Goal: Task Accomplishment & Management: Use online tool/utility

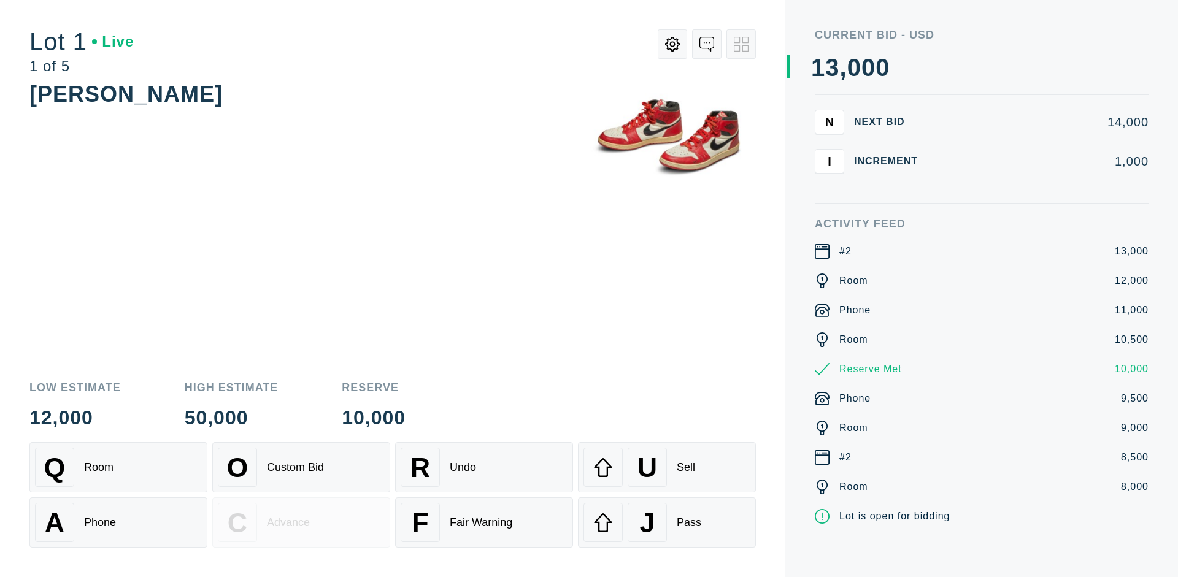
click at [118, 523] on div "A Phone" at bounding box center [118, 522] width 167 height 39
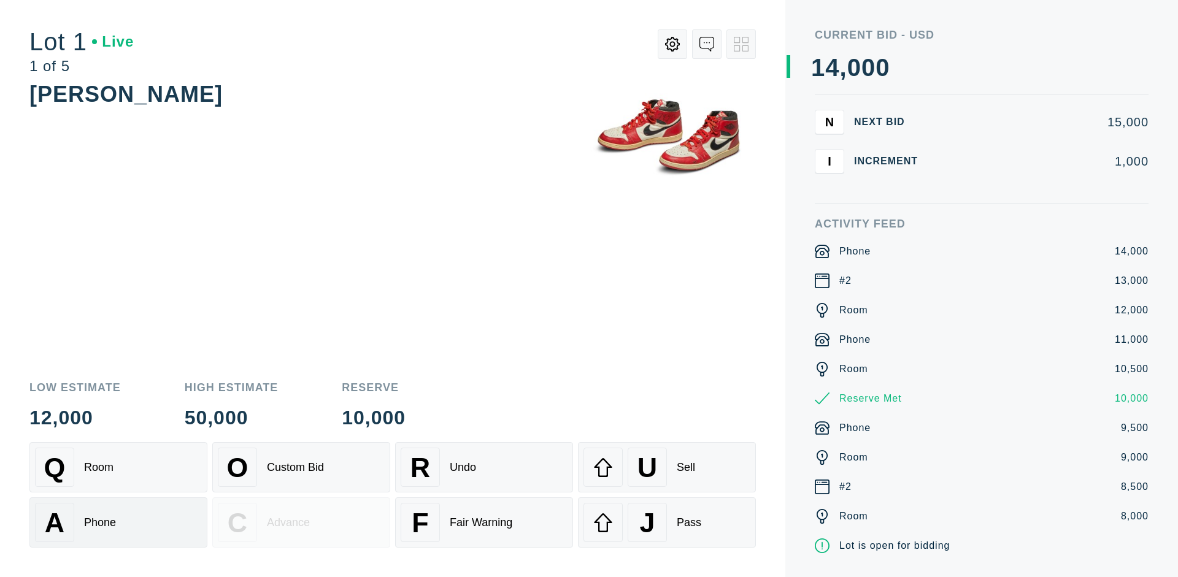
click at [118, 468] on div "Q Room" at bounding box center [118, 467] width 167 height 39
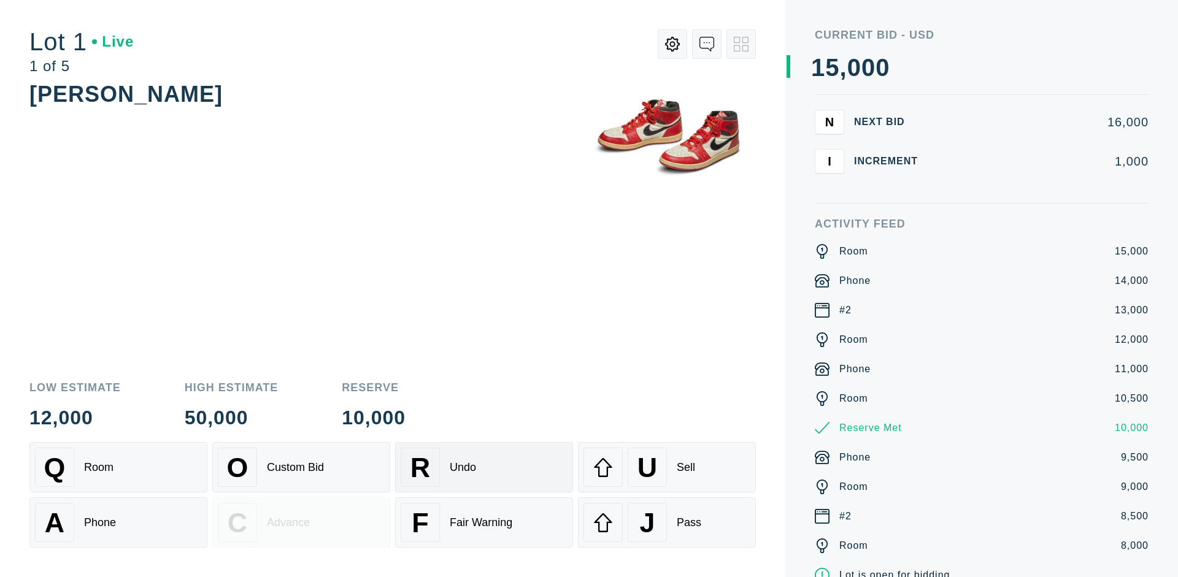
click at [484, 468] on div "R Undo" at bounding box center [484, 467] width 167 height 39
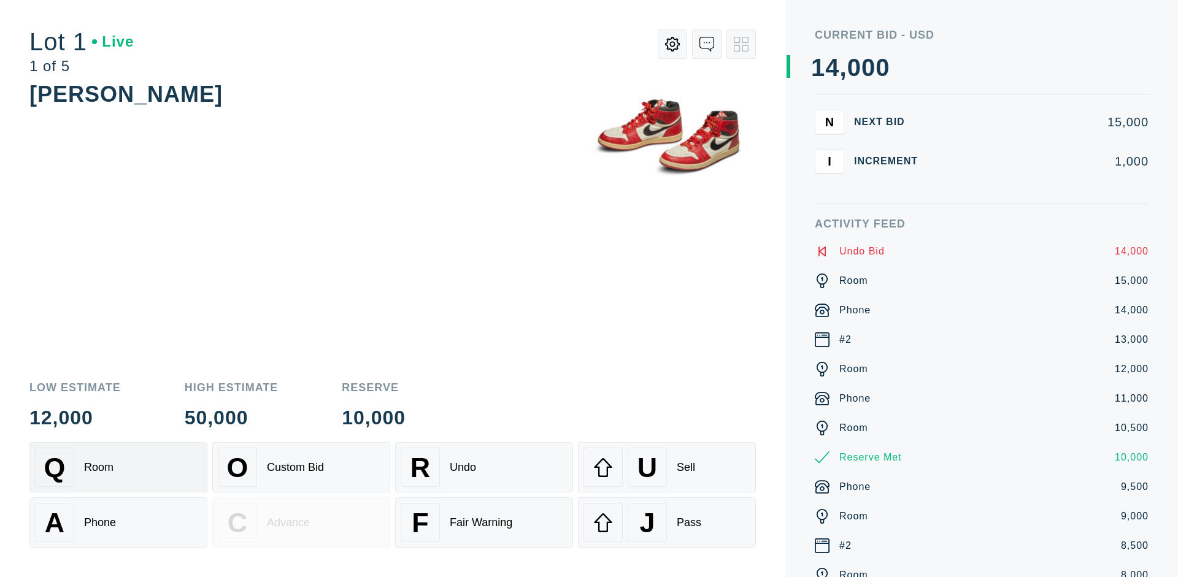
click at [118, 468] on div "Q Room" at bounding box center [118, 467] width 167 height 39
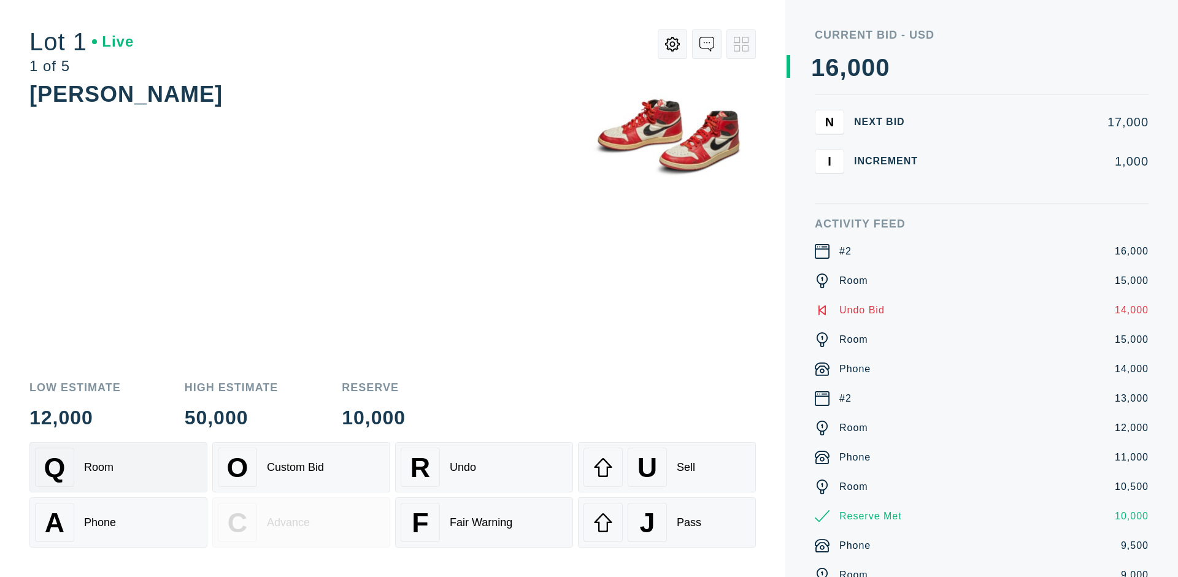
click at [118, 523] on div "A Phone" at bounding box center [118, 522] width 167 height 39
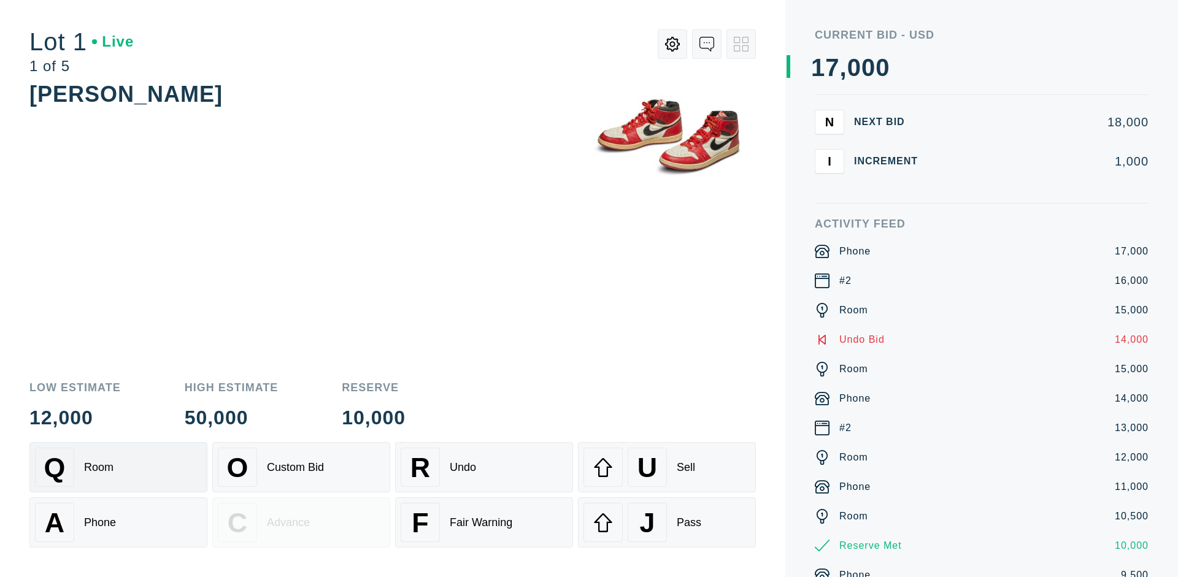
click at [118, 468] on div "Q Room" at bounding box center [118, 467] width 167 height 39
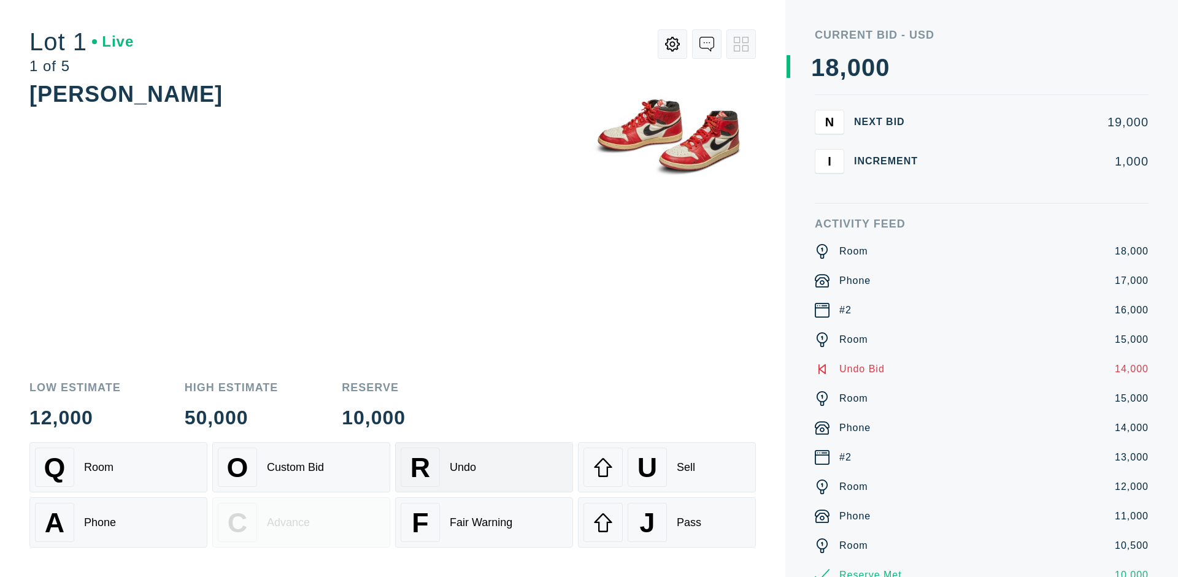
click at [484, 468] on div "R Undo" at bounding box center [484, 467] width 167 height 39
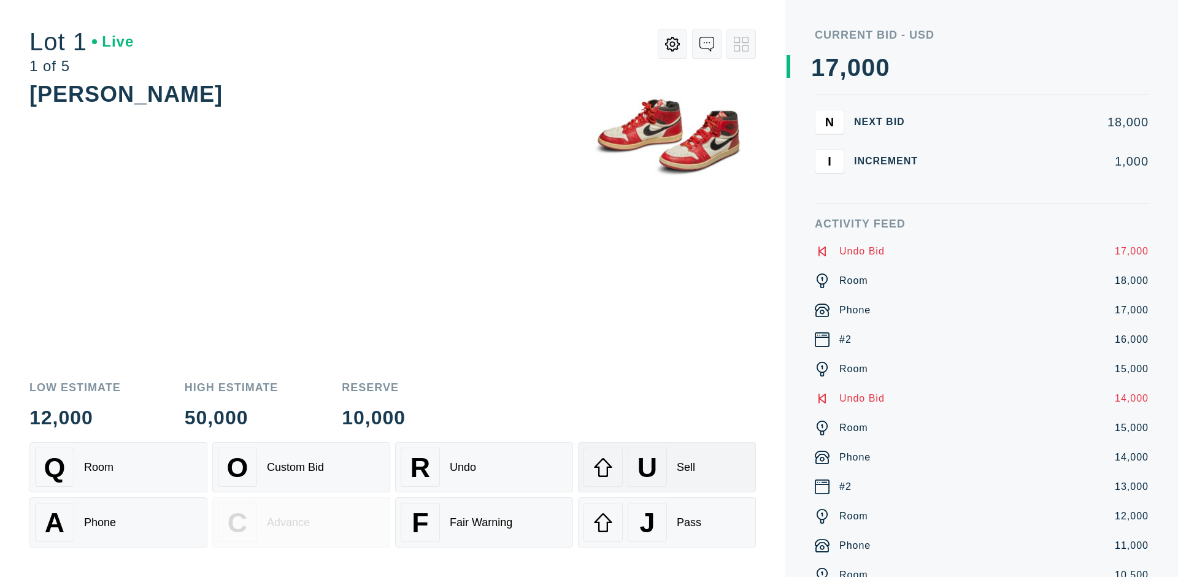
click at [667, 468] on div "U Sell" at bounding box center [666, 467] width 167 height 39
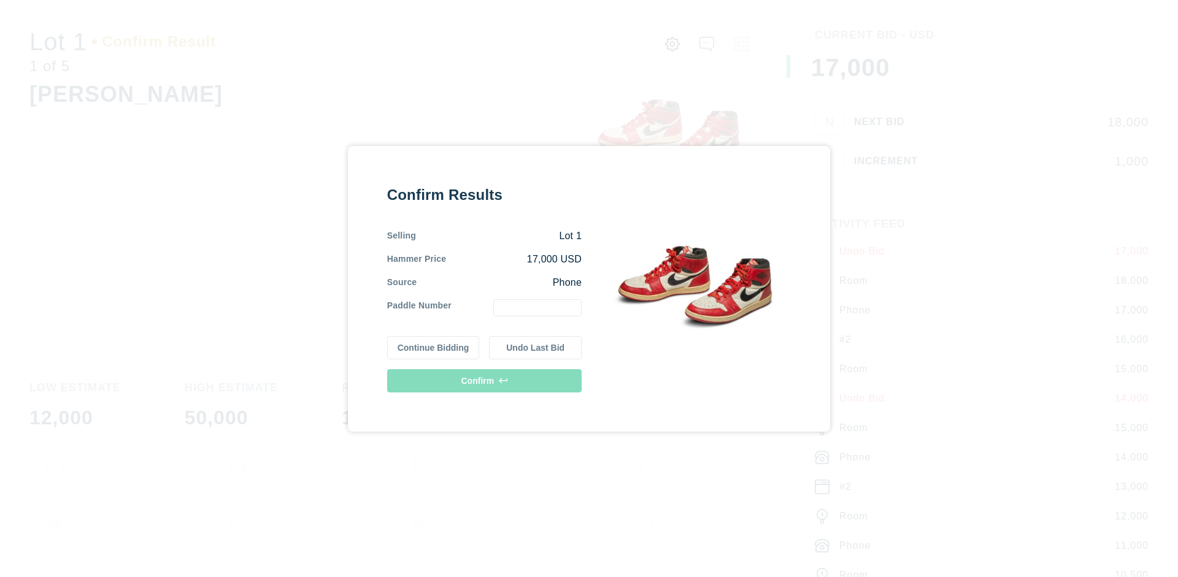
click at [434, 347] on button "Continue Bidding" at bounding box center [433, 347] width 93 height 23
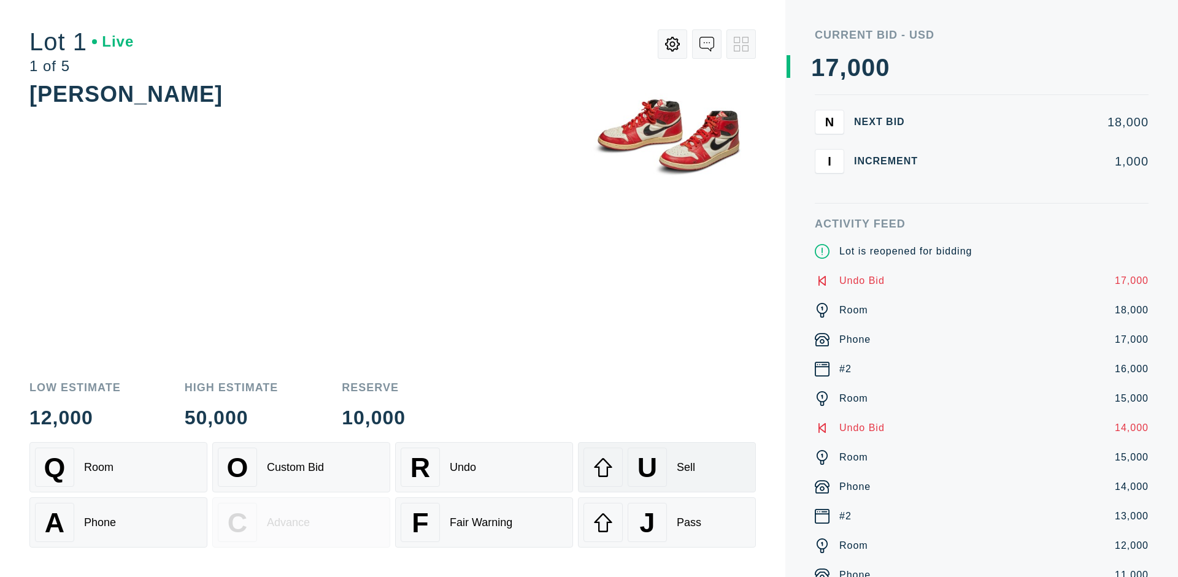
click at [667, 468] on div "U Sell" at bounding box center [666, 467] width 167 height 39
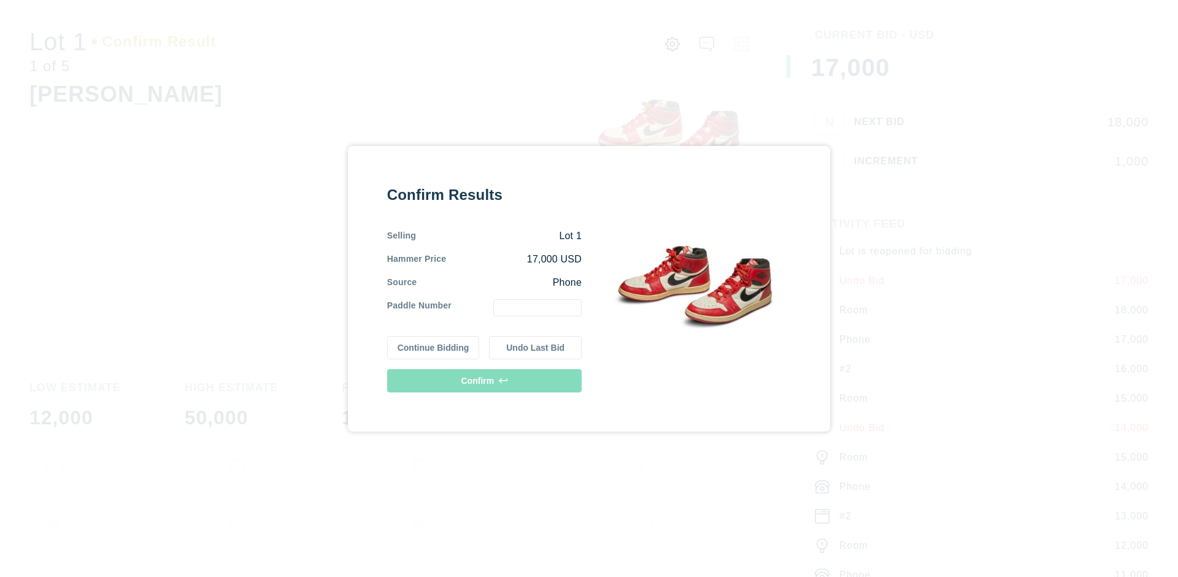
click at [536, 347] on button "Undo Last Bid" at bounding box center [535, 347] width 93 height 23
click at [434, 347] on button "Continue Bidding" at bounding box center [433, 347] width 93 height 23
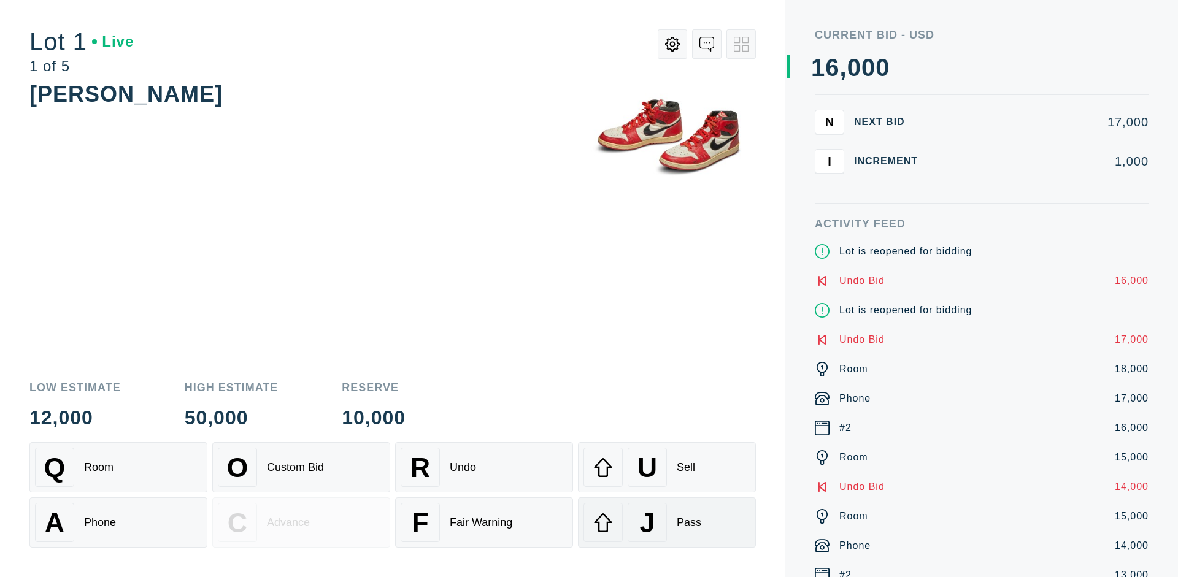
click at [667, 523] on div "J Pass" at bounding box center [666, 522] width 167 height 39
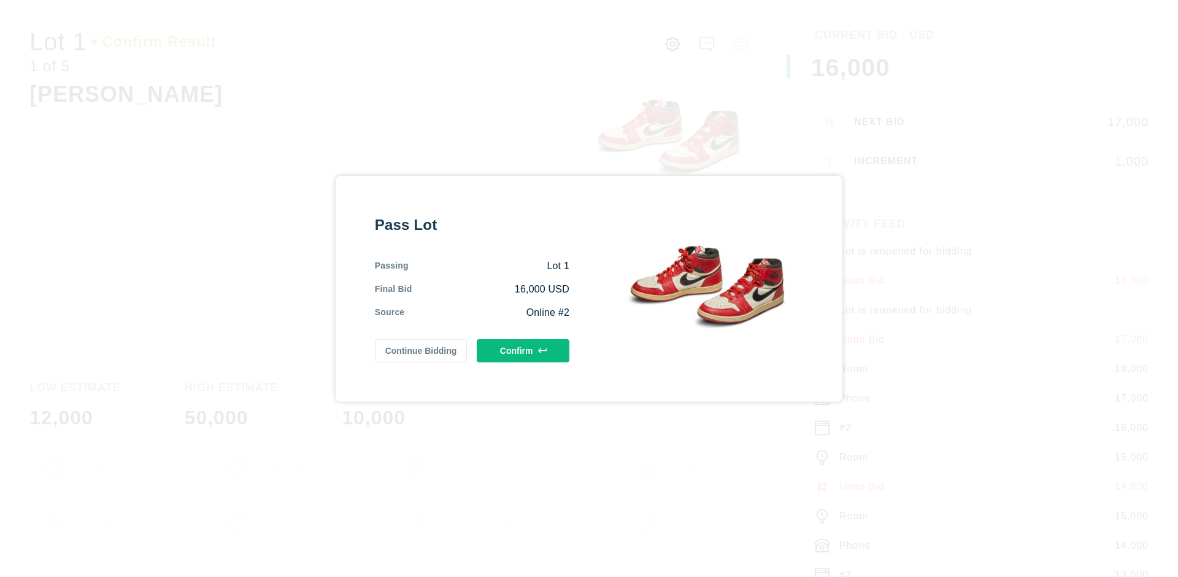
click at [523, 350] on button "Confirm" at bounding box center [523, 350] width 93 height 23
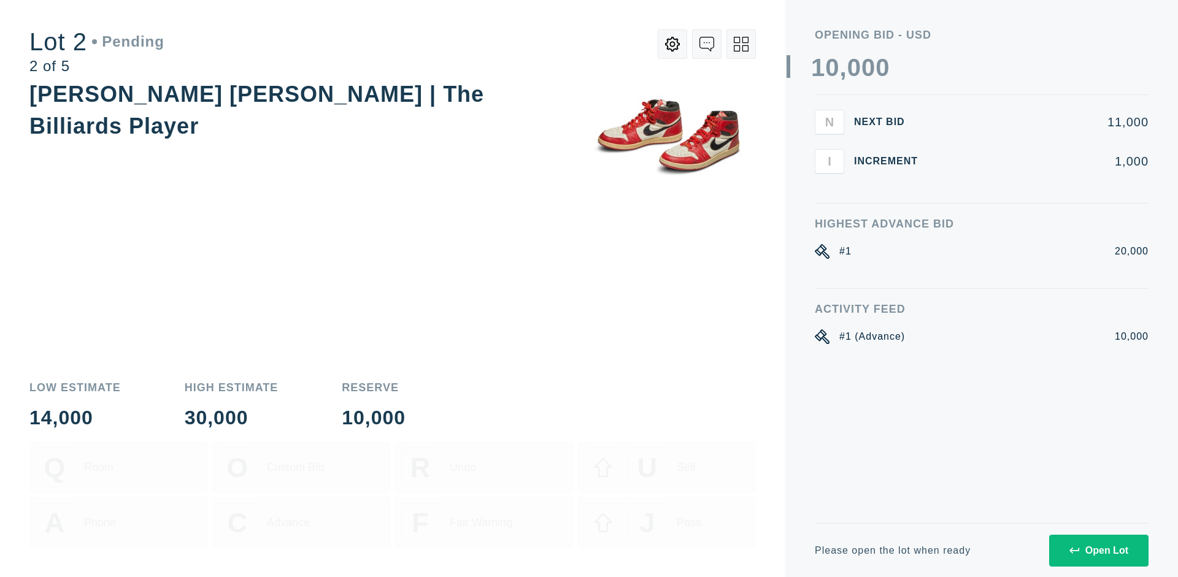
click at [1098, 550] on div "Open Lot" at bounding box center [1098, 550] width 59 height 11
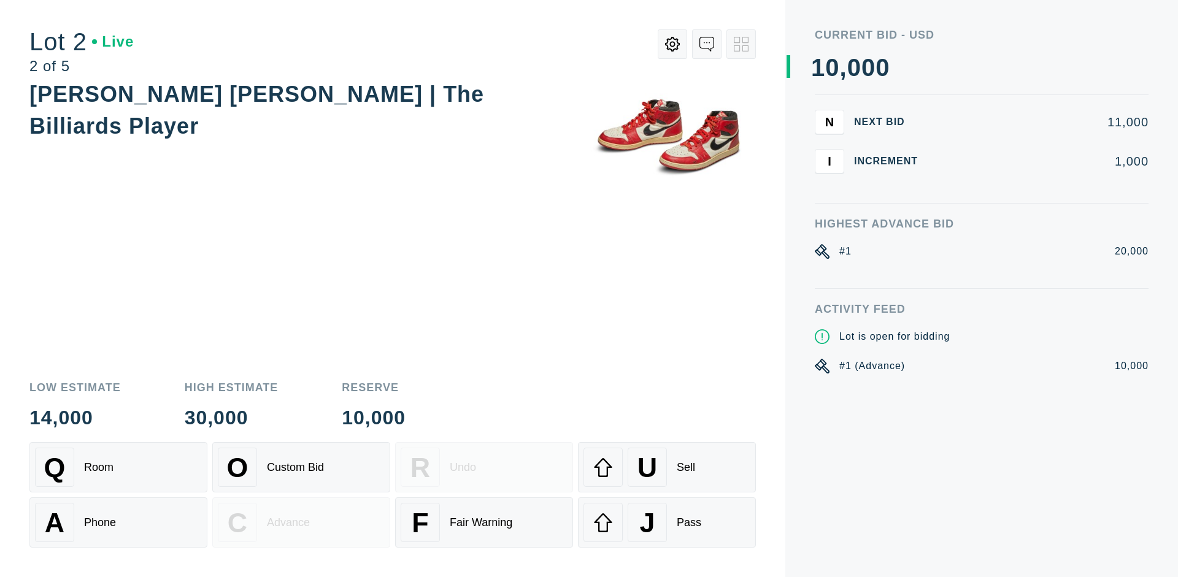
click at [118, 468] on div "Q Room" at bounding box center [118, 467] width 167 height 39
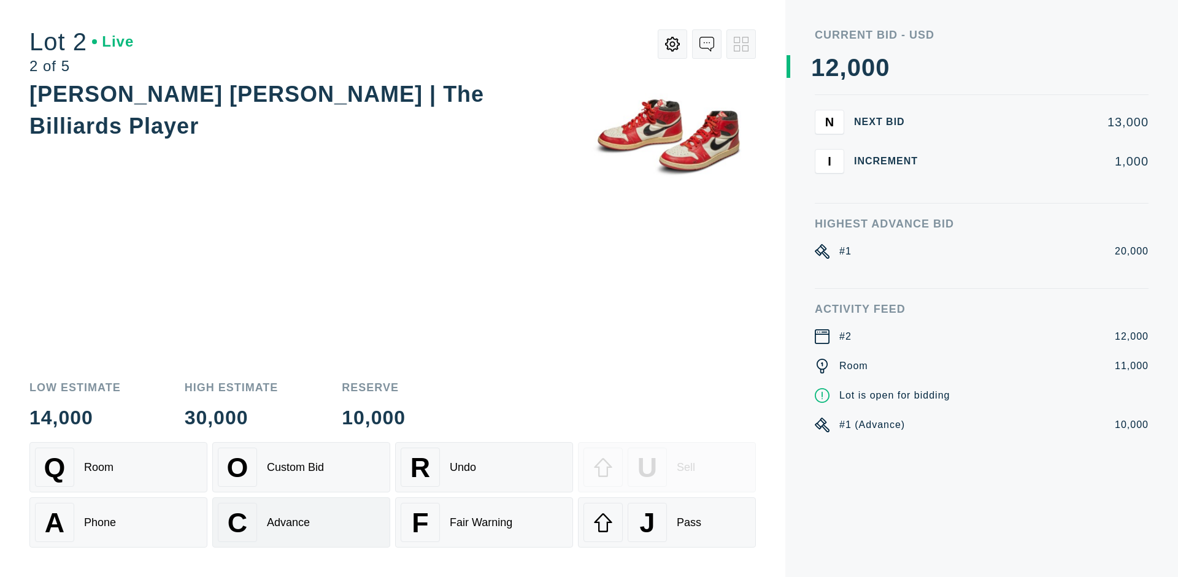
click at [301, 523] on div "Advance" at bounding box center [288, 523] width 43 height 13
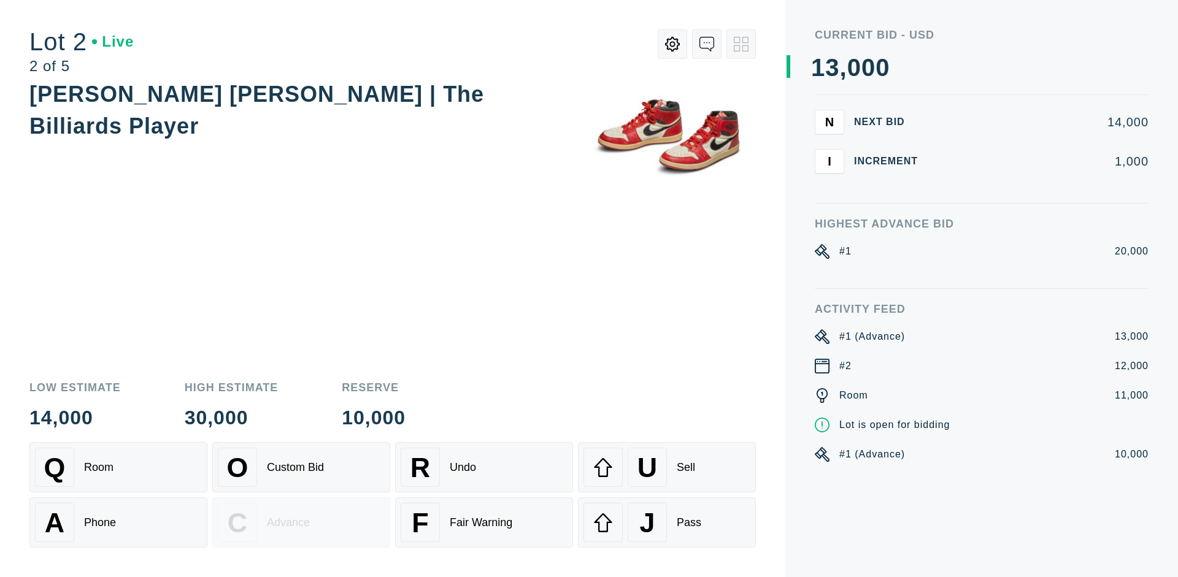
click at [667, 468] on div "U Sell" at bounding box center [666, 467] width 167 height 39
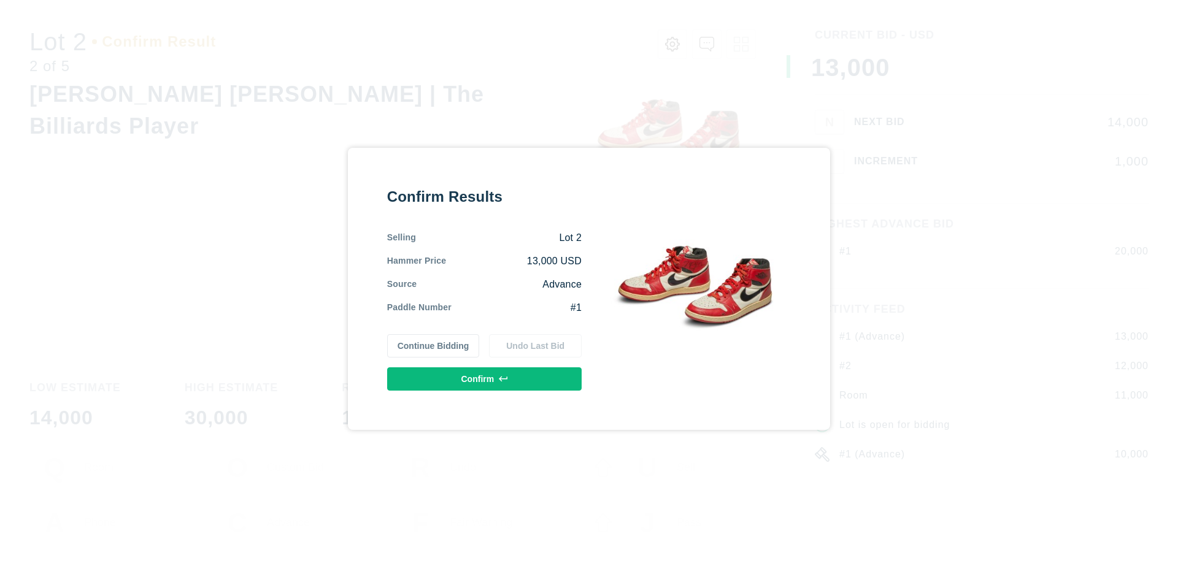
click at [485, 379] on button "Confirm" at bounding box center [484, 378] width 194 height 23
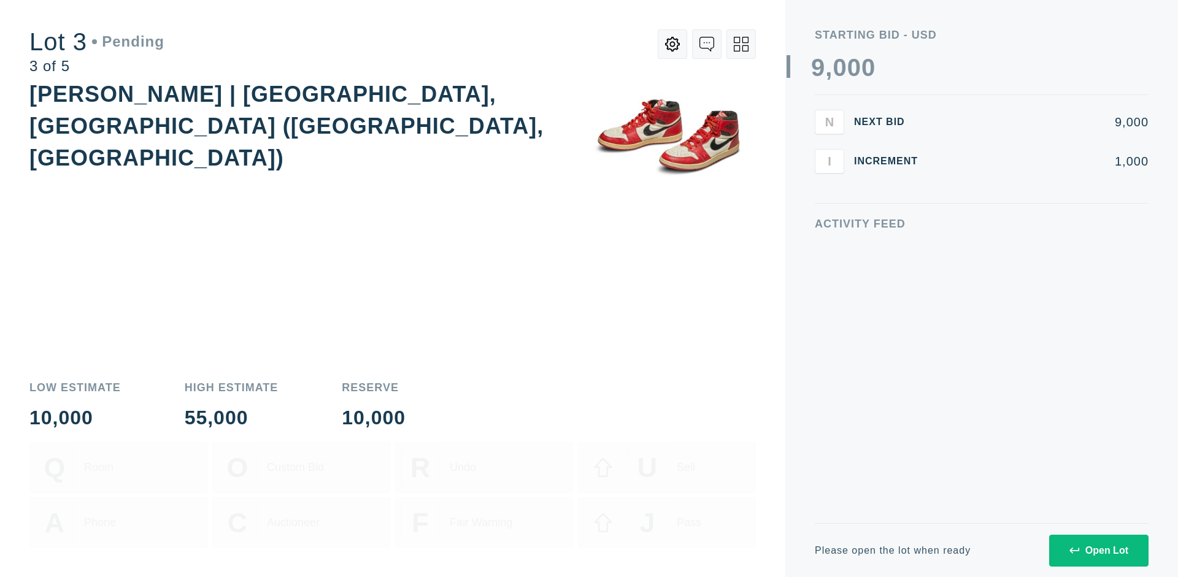
click at [1098, 550] on div "Open Lot" at bounding box center [1098, 550] width 59 height 11
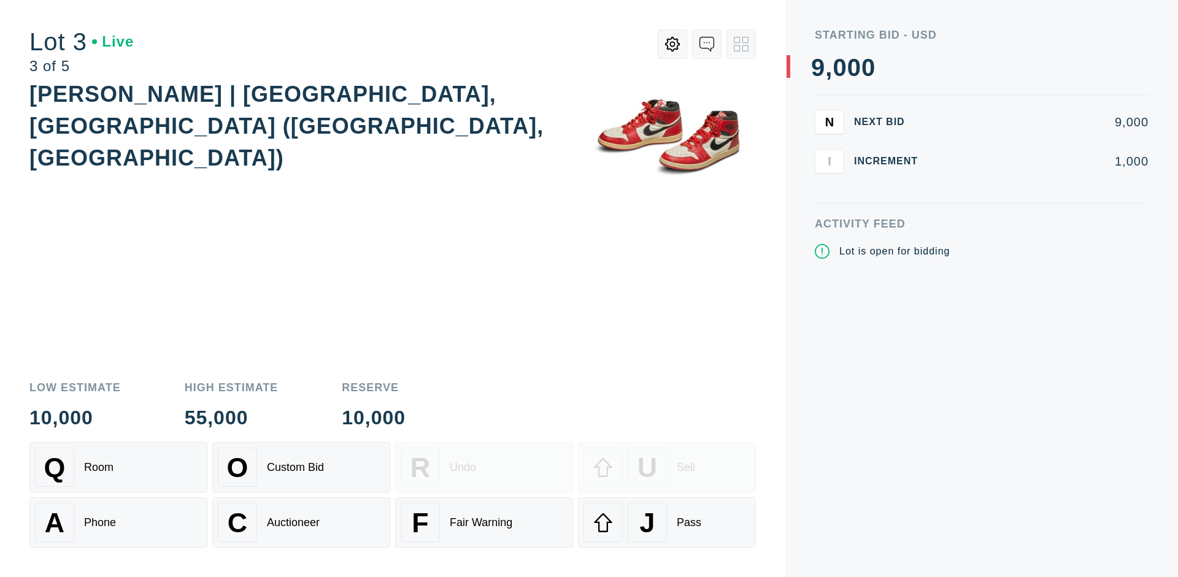
click at [667, 523] on div "J Pass" at bounding box center [666, 522] width 167 height 39
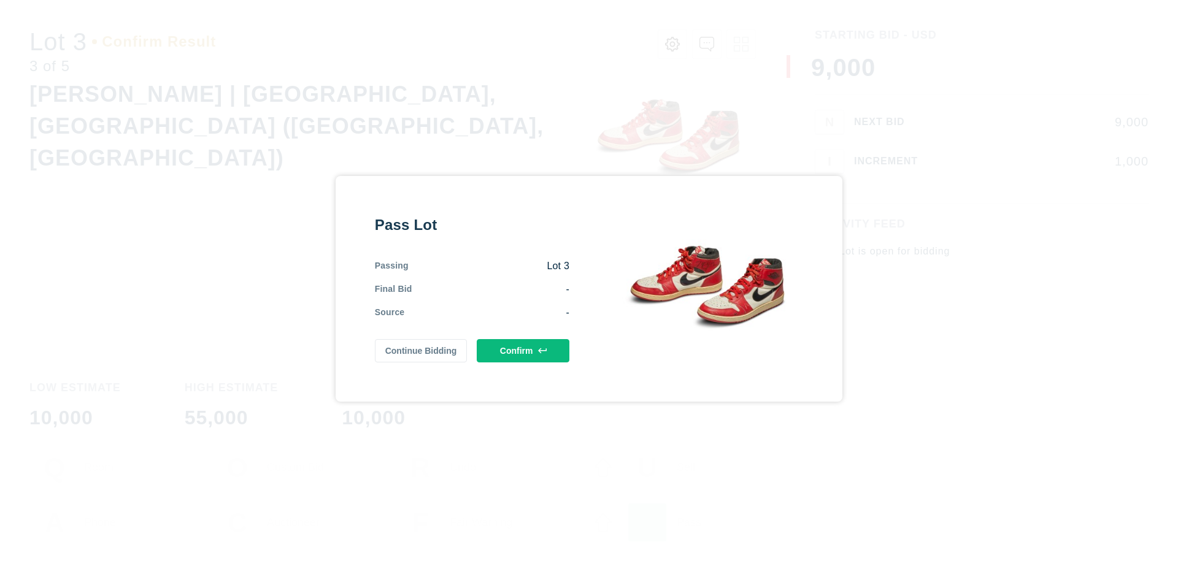
click at [523, 350] on button "Confirm" at bounding box center [523, 350] width 93 height 23
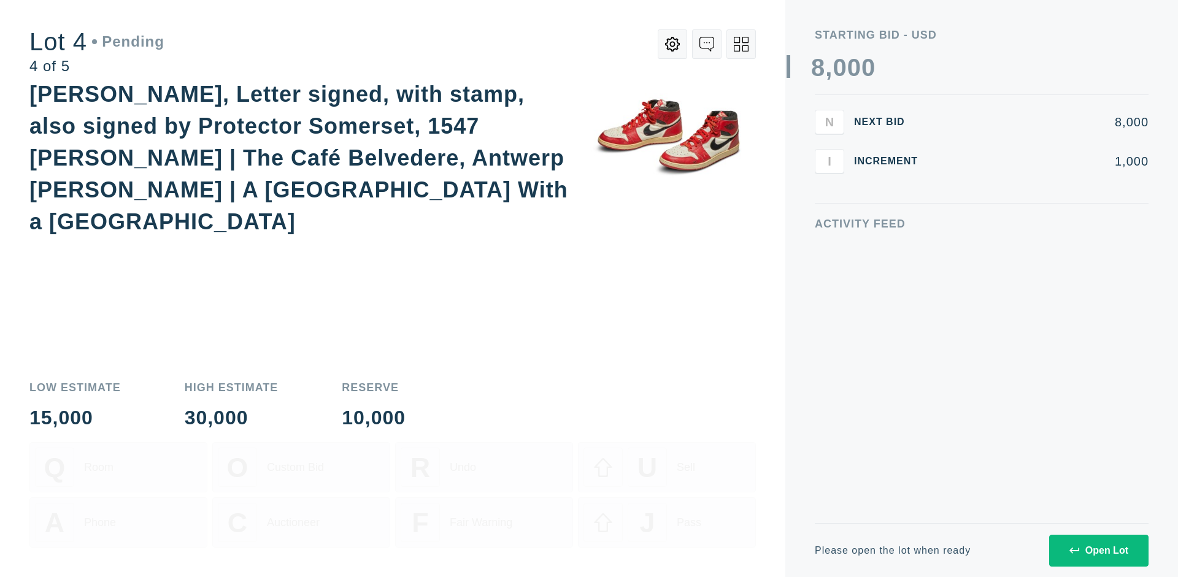
click at [1098, 550] on div "Open Lot" at bounding box center [1098, 550] width 59 height 11
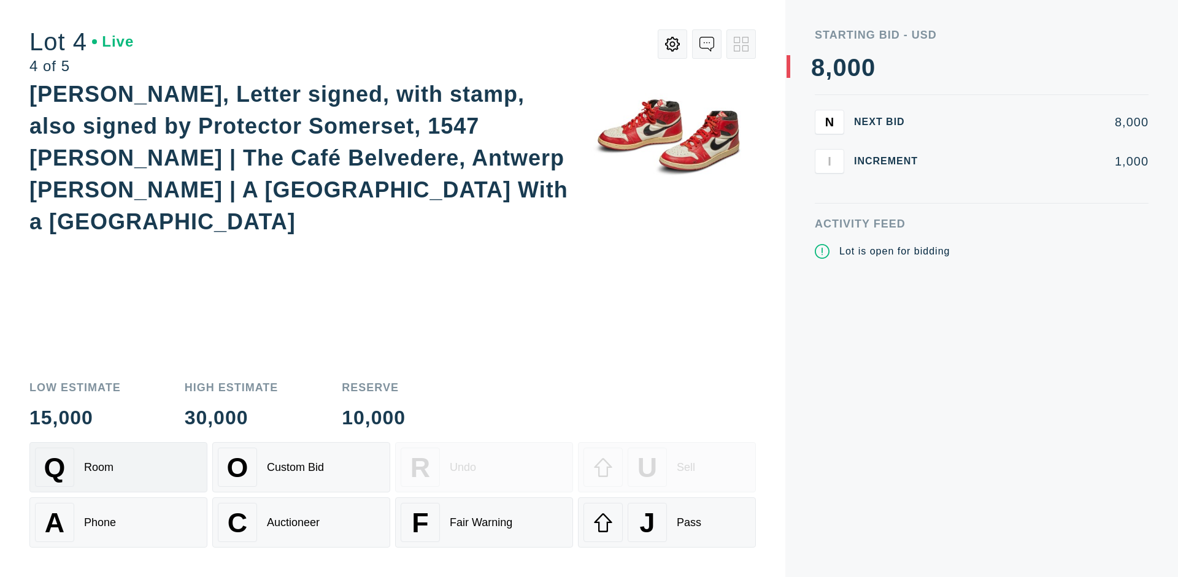
click at [118, 468] on div "Q Room" at bounding box center [118, 467] width 167 height 39
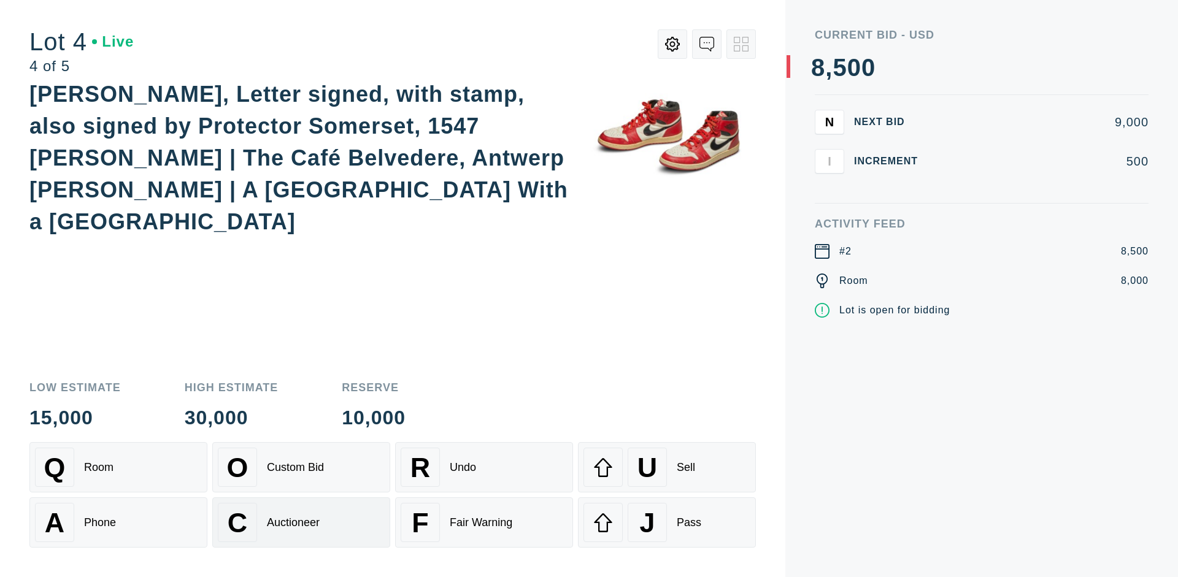
click at [301, 523] on div "Auctioneer" at bounding box center [293, 523] width 53 height 13
click at [667, 523] on div "J Pass" at bounding box center [666, 522] width 167 height 39
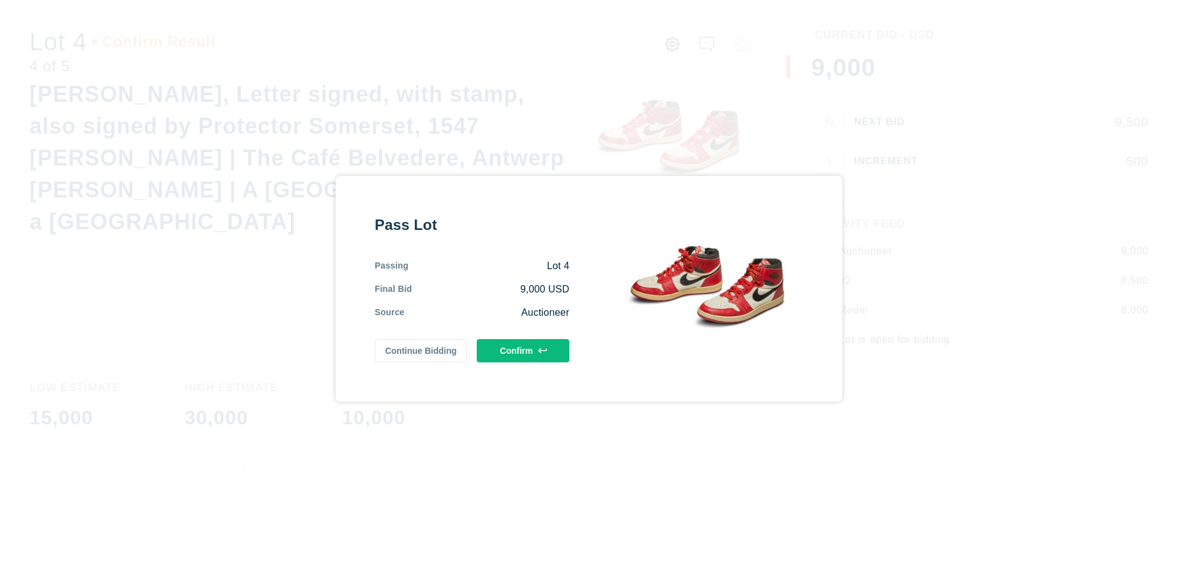
click at [523, 350] on button "Confirm" at bounding box center [523, 350] width 93 height 23
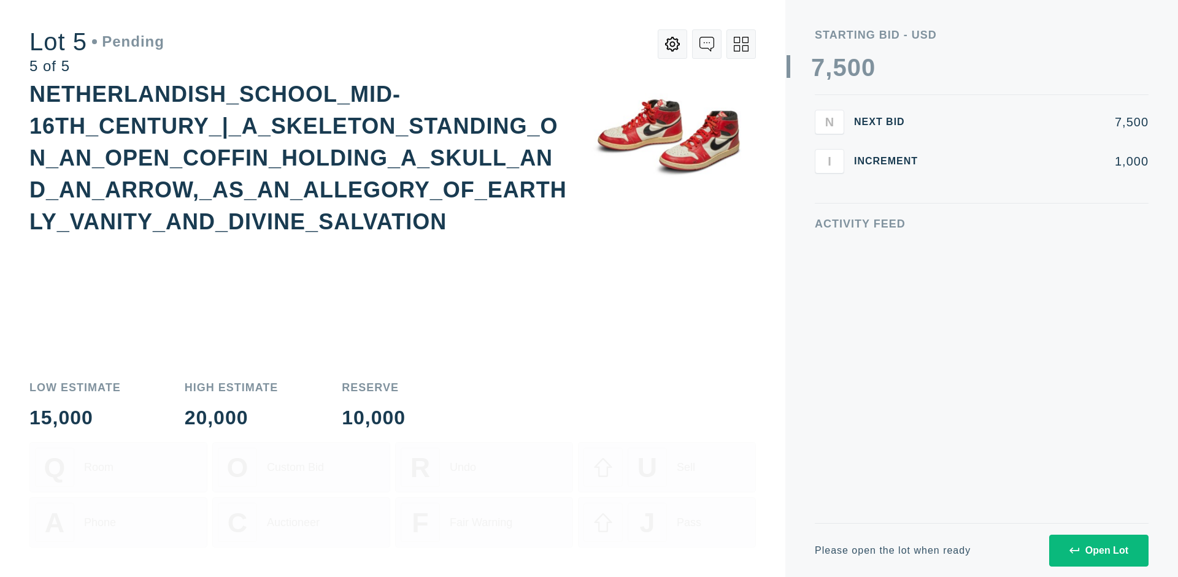
click at [1098, 550] on div "Open Lot" at bounding box center [1098, 550] width 59 height 11
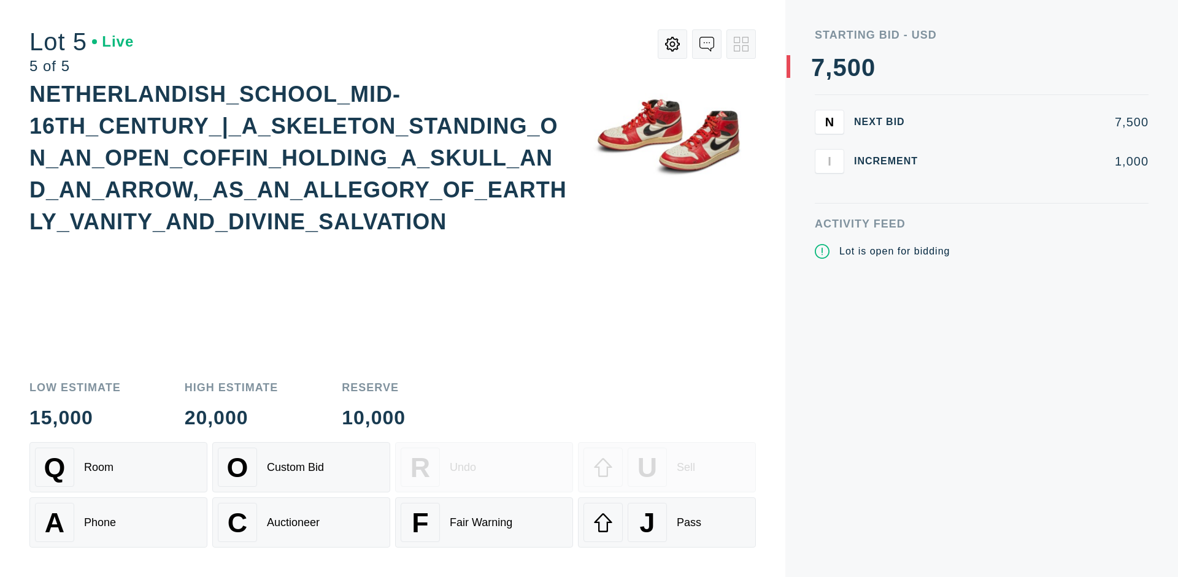
click at [118, 468] on div "Q Room" at bounding box center [118, 467] width 167 height 39
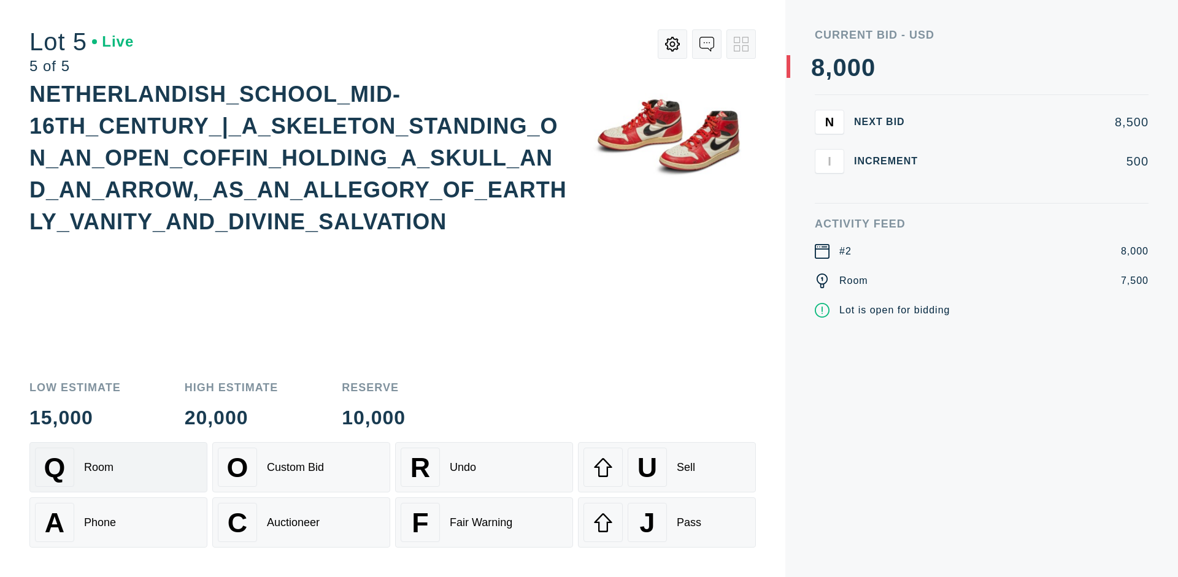
click at [118, 468] on div "Q Room" at bounding box center [118, 467] width 167 height 39
click at [667, 468] on div "U Sell" at bounding box center [666, 467] width 167 height 39
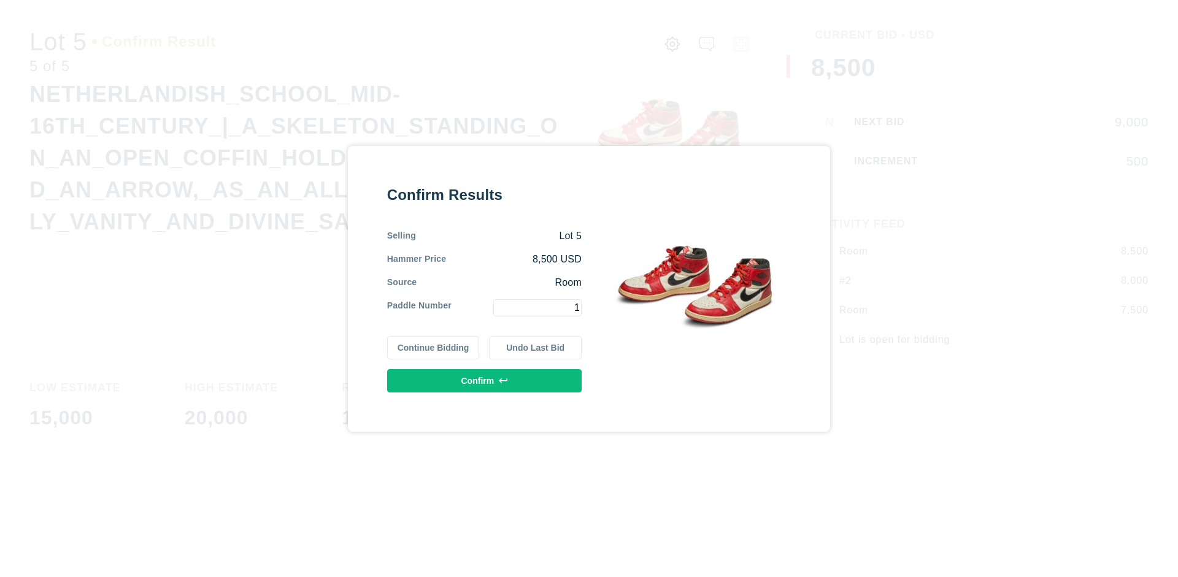
type input "1"
click at [485, 380] on button "Confirm" at bounding box center [484, 380] width 194 height 23
